Goal: Transaction & Acquisition: Obtain resource

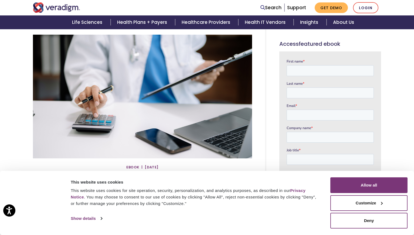
scroll to position [54, 0]
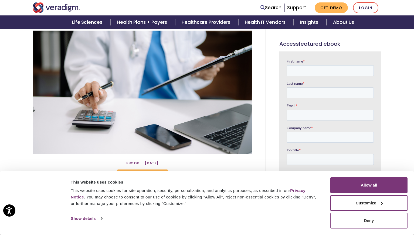
click at [365, 222] on button "Deny" at bounding box center [369, 220] width 77 height 16
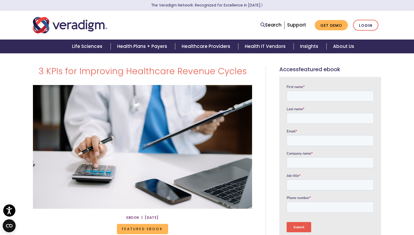
scroll to position [0, 0]
drag, startPoint x: 156, startPoint y: 188, endPoint x: 34, endPoint y: 72, distance: 168.6
copy div "6 LORe ips Dolorsita Consectetu Adipisc Elitse dOeiu | 28 Tem 1850 Incididu uTl…"
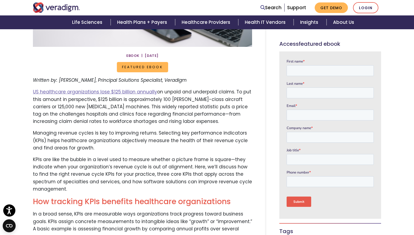
scroll to position [161, 0]
click at [149, 67] on span "Featured eBook" at bounding box center [142, 67] width 51 height 10
click at [143, 68] on span "Featured eBook" at bounding box center [142, 67] width 51 height 10
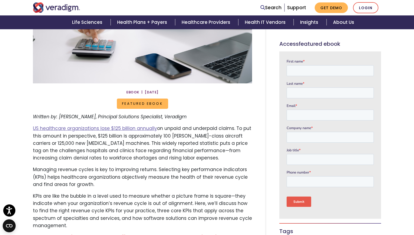
scroll to position [120, 0]
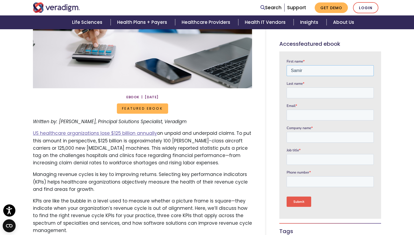
type input "Samir"
type input "Master"
type input "[EMAIL_ADDRESS][DOMAIN_NAME]"
type input "Dermatology Arts"
type input "Owner"
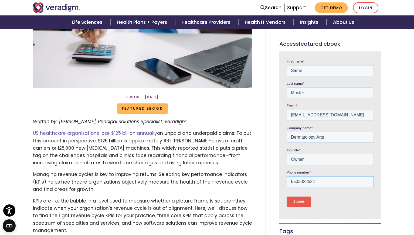
type input "6503022624"
click at [300, 200] on input "Submit" at bounding box center [299, 201] width 25 height 10
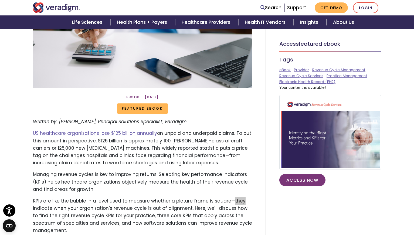
click at [308, 178] on link "Access Now" at bounding box center [303, 179] width 46 height 12
